Goal: Communication & Community: Answer question/provide support

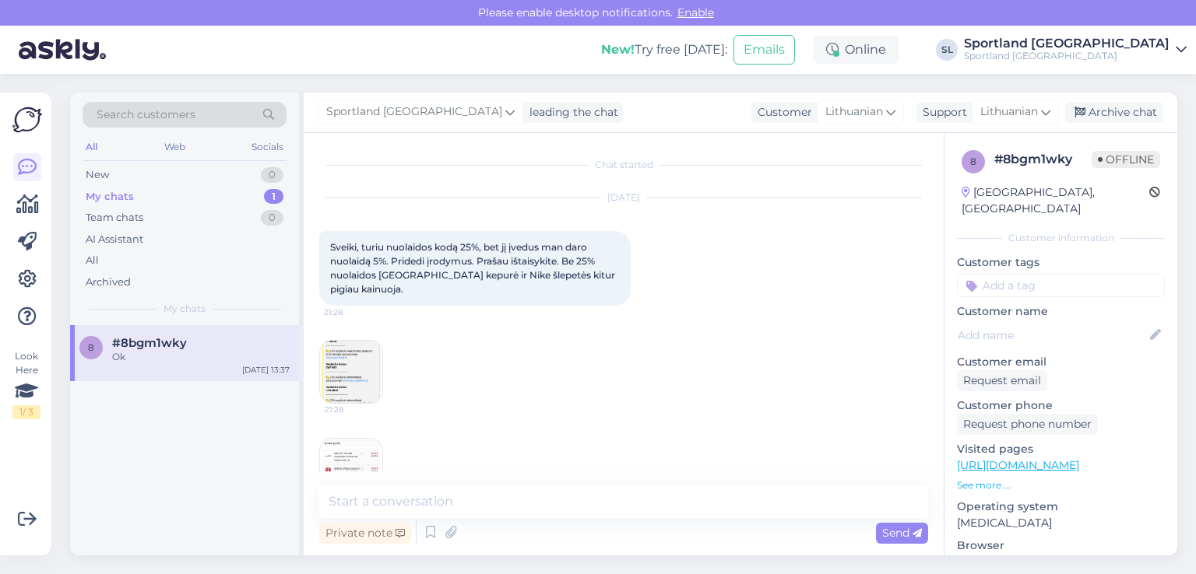
scroll to position [1818, 0]
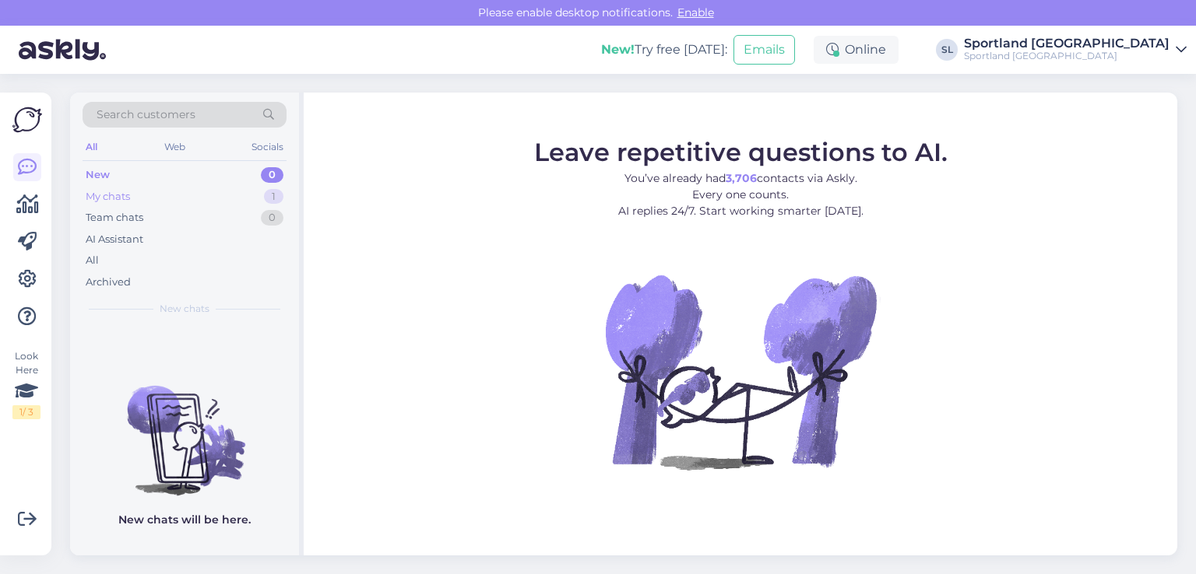
click at [135, 191] on div "My chats 1" at bounding box center [185, 197] width 204 height 22
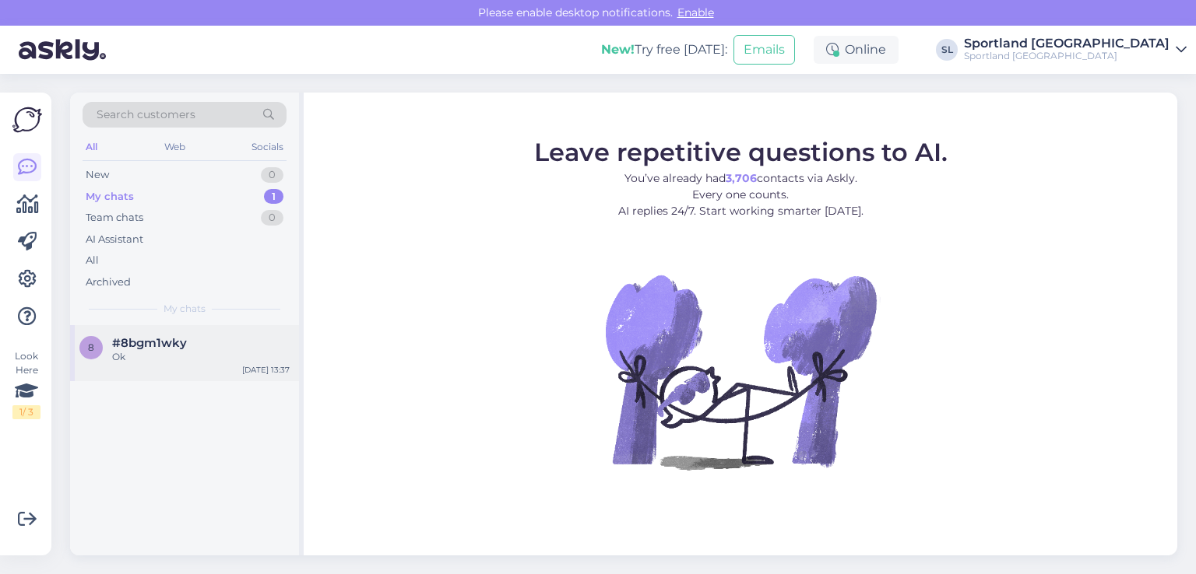
click at [174, 350] on div "Ok" at bounding box center [200, 357] width 177 height 14
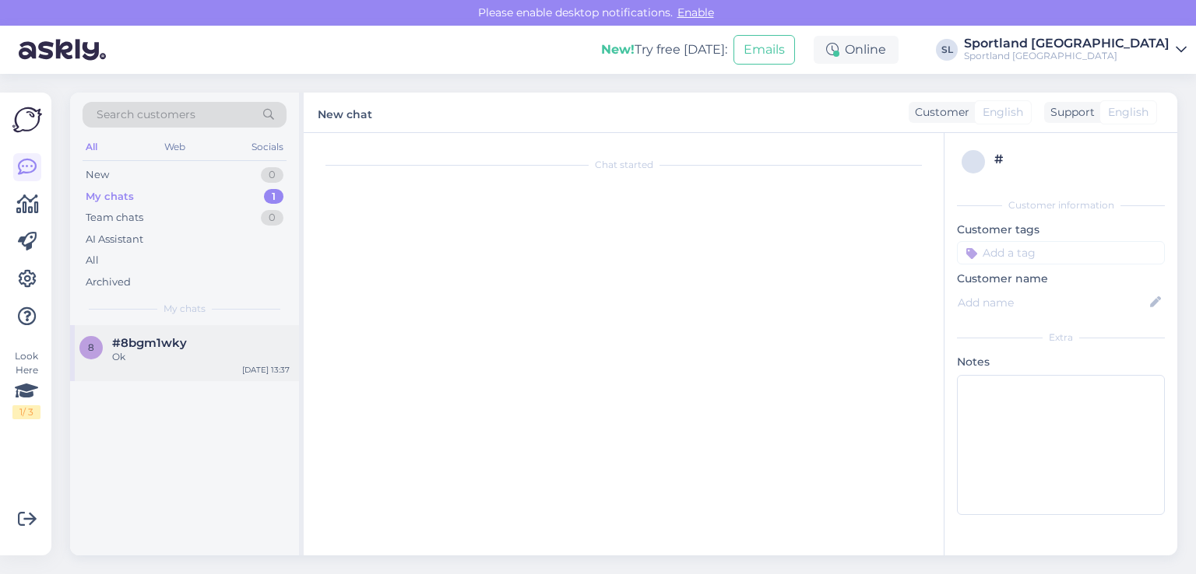
scroll to position [1818, 0]
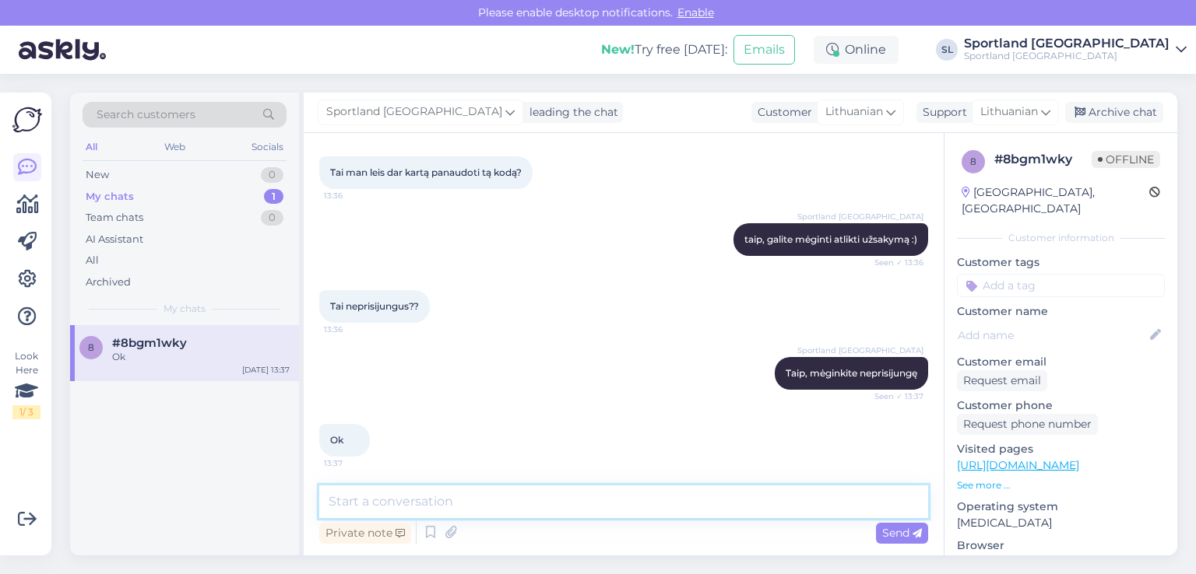
click at [690, 501] on textarea at bounding box center [623, 502] width 609 height 33
type textarea "j"
type textarea "Jei dar turėsite klausimų, maloniai į Juos atsakysime, geros Jums dienos."
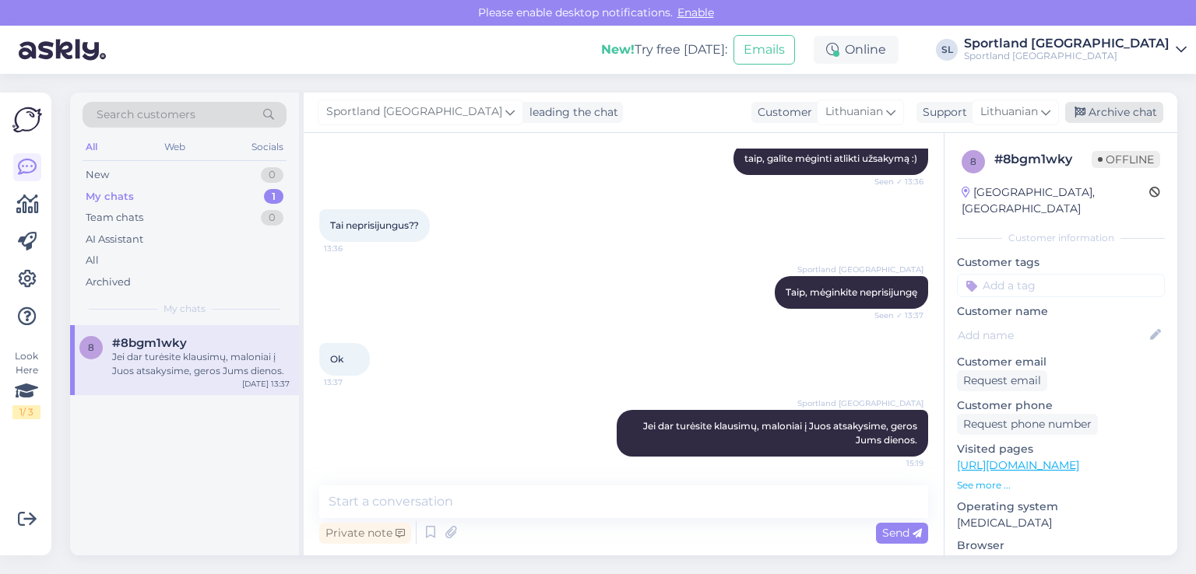
click at [1113, 113] on div "Archive chat" at bounding box center [1114, 112] width 98 height 21
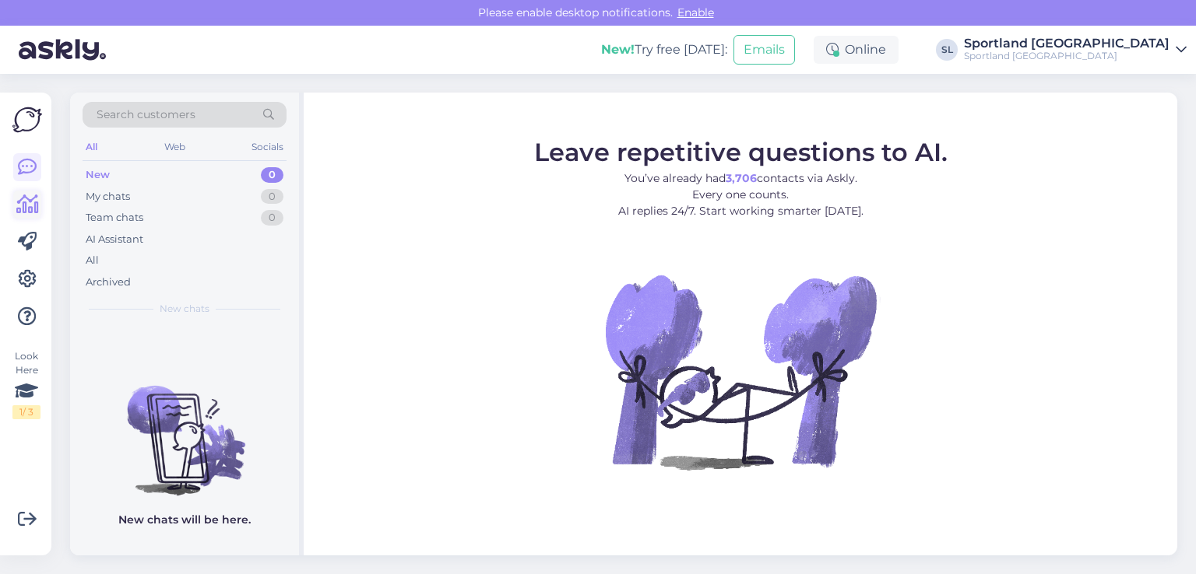
click at [27, 197] on icon at bounding box center [27, 204] width 23 height 19
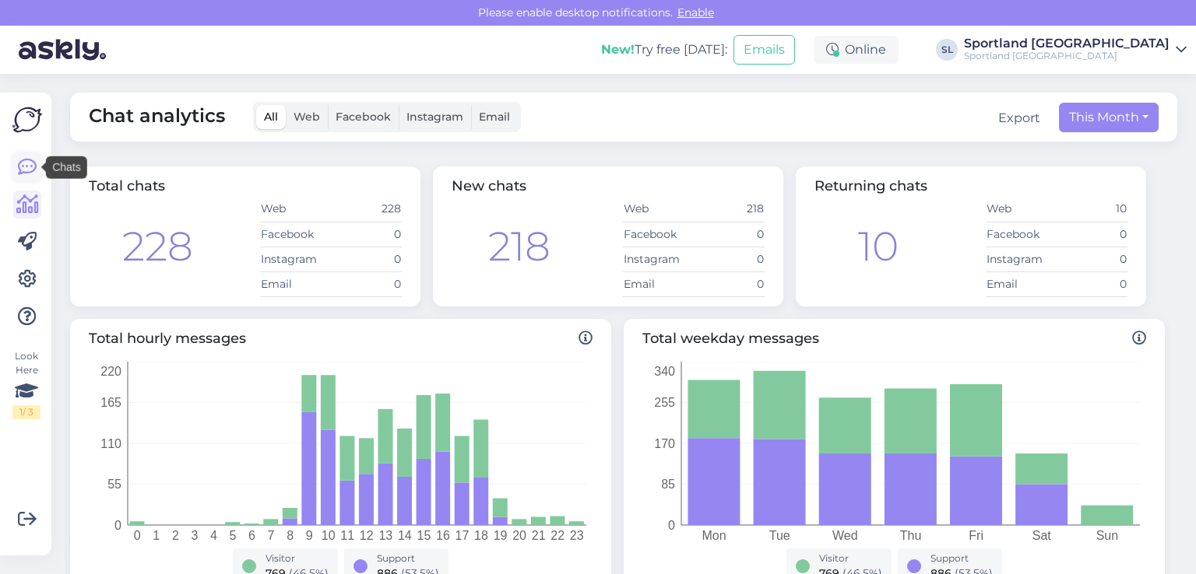
click at [26, 160] on icon at bounding box center [27, 167] width 19 height 19
